Goal: Task Accomplishment & Management: Use online tool/utility

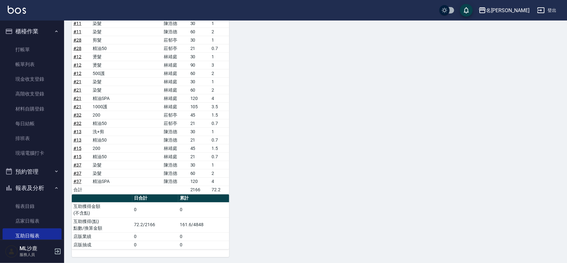
scroll to position [107, 0]
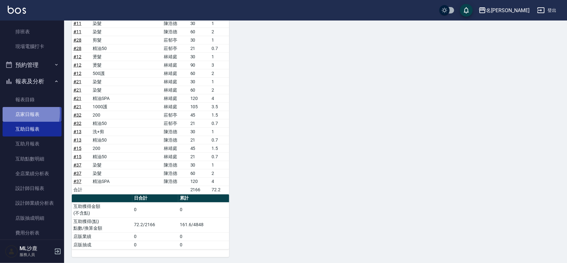
click at [12, 112] on link "店家日報表" at bounding box center [32, 114] width 59 height 15
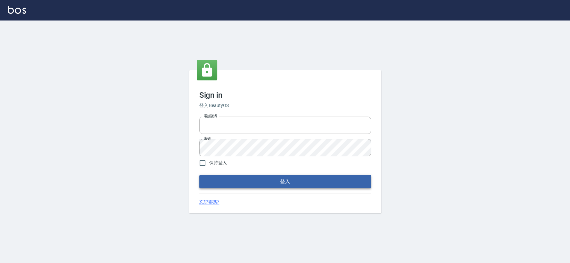
type input "0426653545"
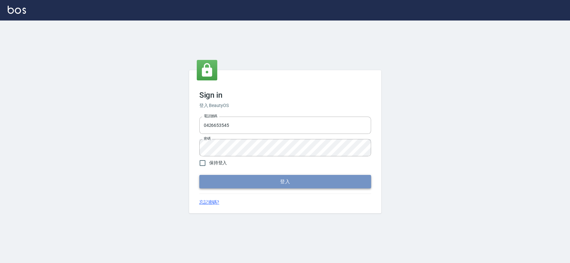
click at [201, 177] on button "登入" at bounding box center [285, 181] width 172 height 13
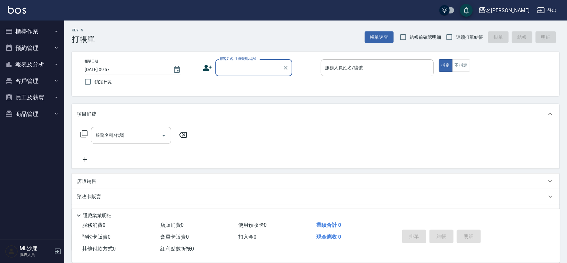
click at [48, 33] on button "櫃檯作業" at bounding box center [32, 31] width 59 height 17
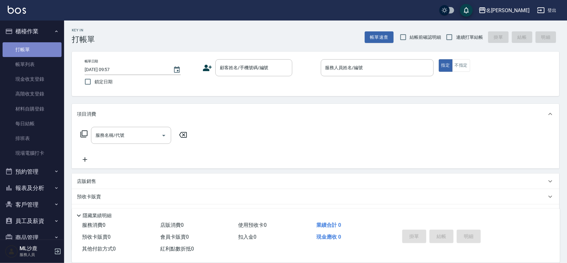
click at [45, 47] on link "打帳單" at bounding box center [32, 49] width 59 height 15
